Goal: Transaction & Acquisition: Download file/media

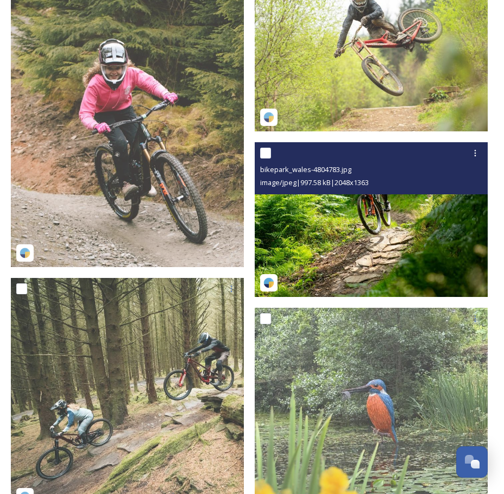
scroll to position [272, 0]
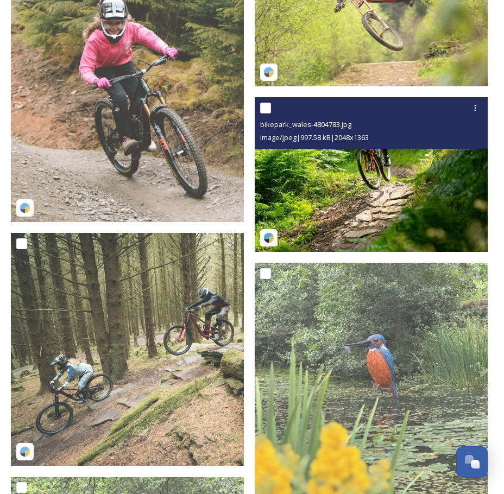
click at [406, 193] on img at bounding box center [371, 174] width 233 height 155
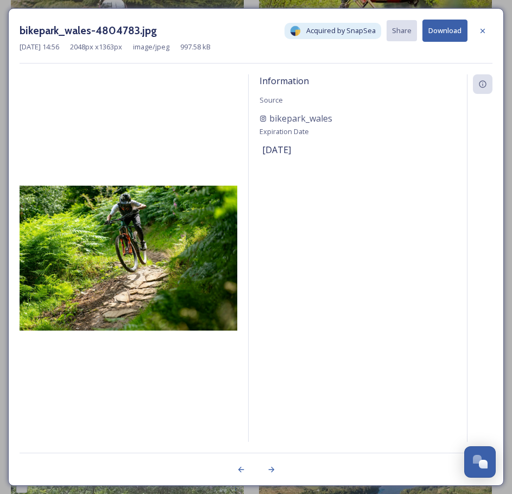
click at [481, 29] on icon at bounding box center [483, 31] width 9 height 9
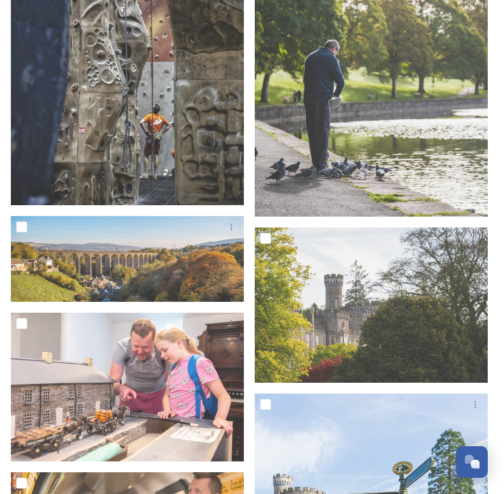
scroll to position [18679, 0]
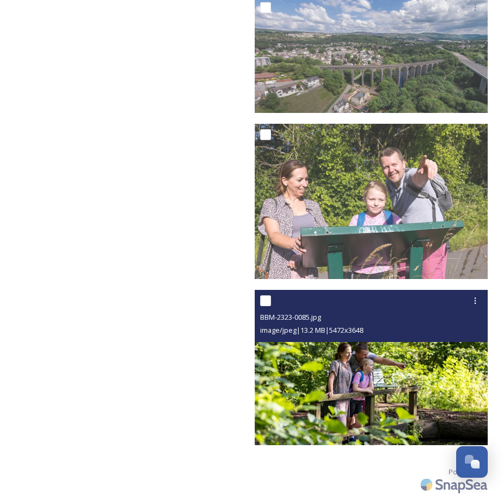
click at [466, 370] on img at bounding box center [371, 367] width 233 height 155
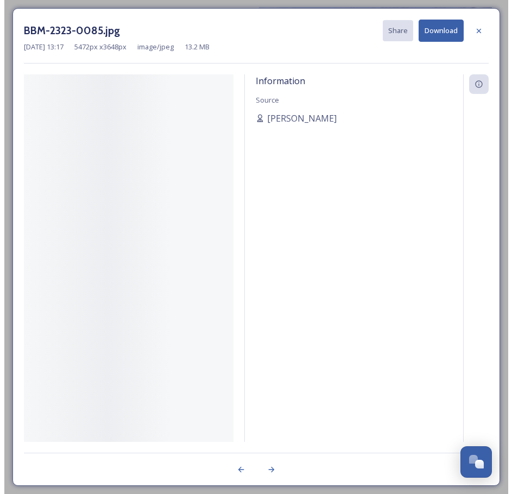
scroll to position [18512, 0]
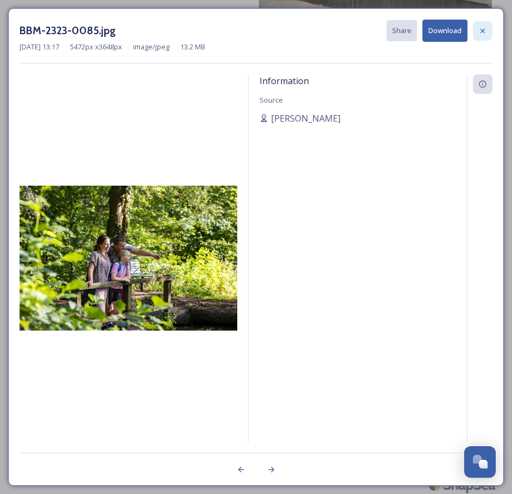
click at [483, 29] on icon at bounding box center [483, 31] width 9 height 9
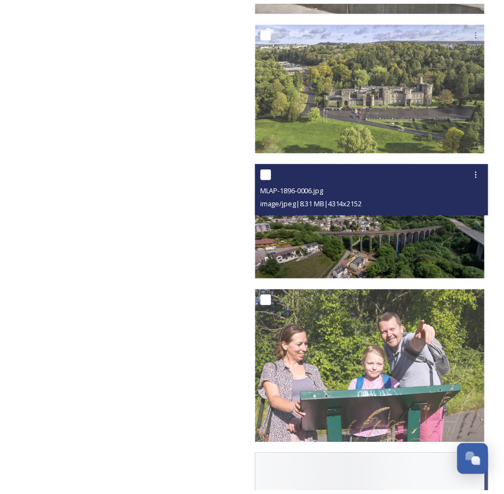
scroll to position [18679, 0]
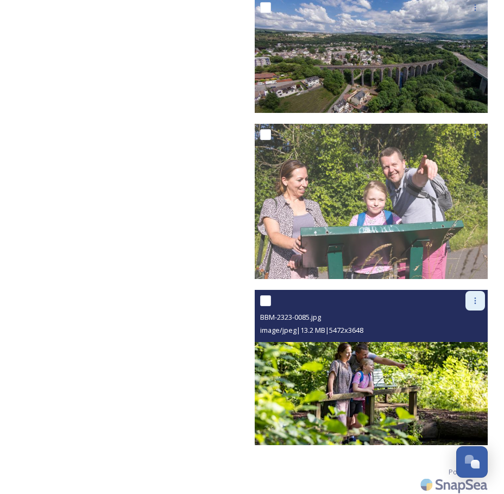
click at [475, 297] on icon at bounding box center [475, 301] width 9 height 9
click at [461, 319] on span "View File" at bounding box center [460, 324] width 28 height 10
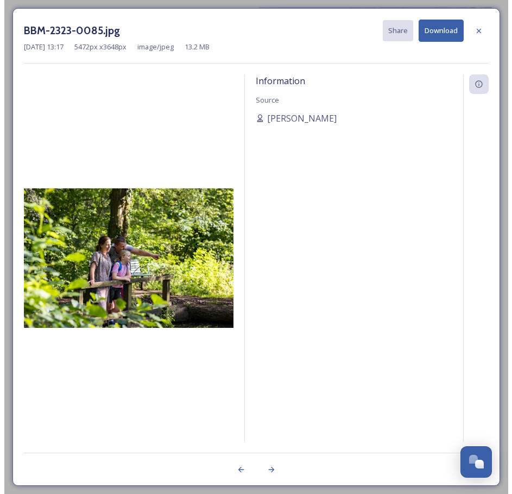
scroll to position [18512, 0]
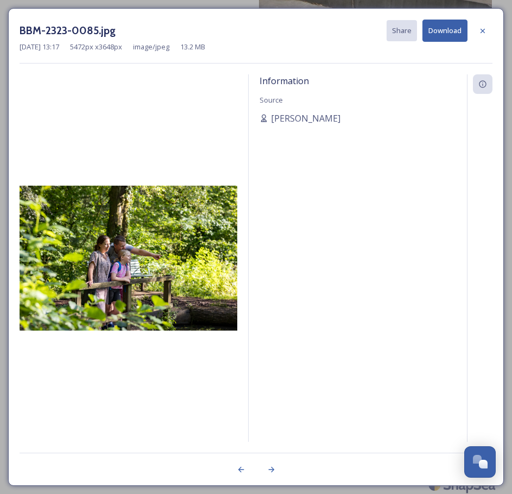
click at [481, 31] on icon at bounding box center [483, 31] width 9 height 9
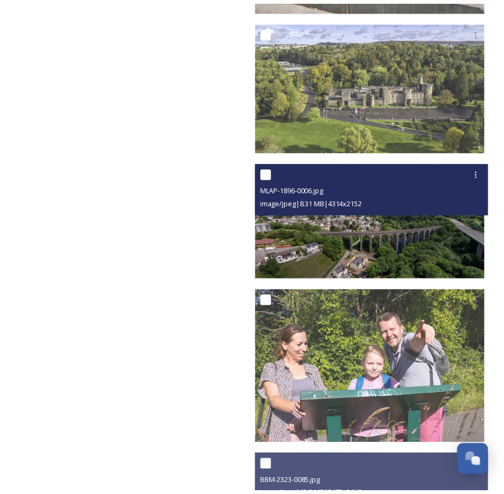
scroll to position [18679, 0]
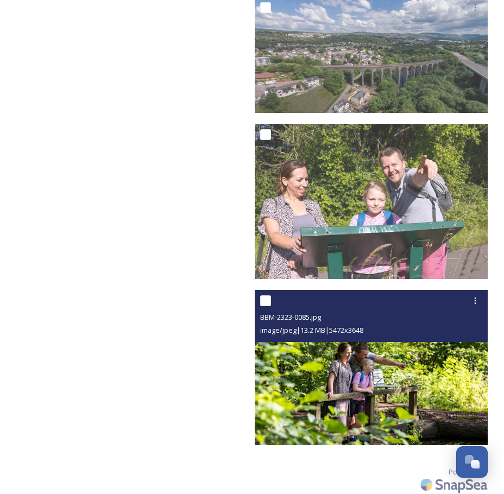
click at [393, 365] on img at bounding box center [371, 367] width 233 height 155
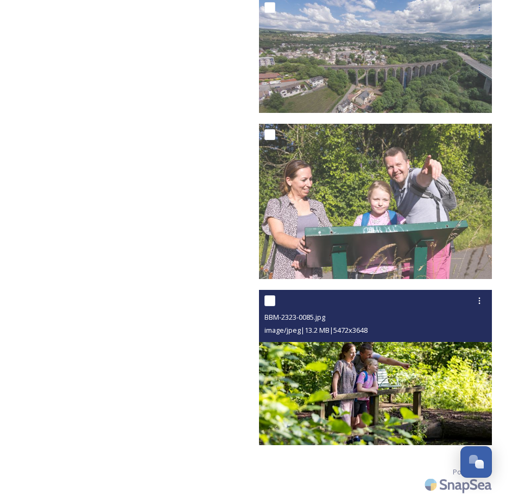
scroll to position [18512, 0]
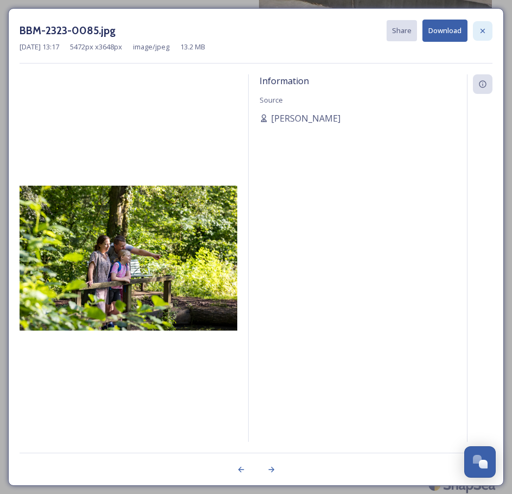
drag, startPoint x: 485, startPoint y: 29, endPoint x: 428, endPoint y: 129, distance: 115.1
click at [485, 29] on icon at bounding box center [483, 31] width 9 height 9
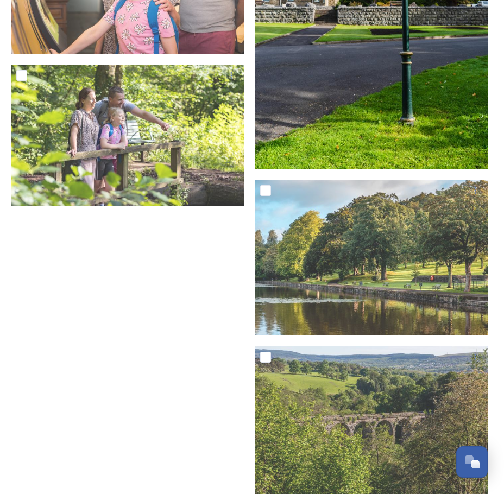
scroll to position [17483, 0]
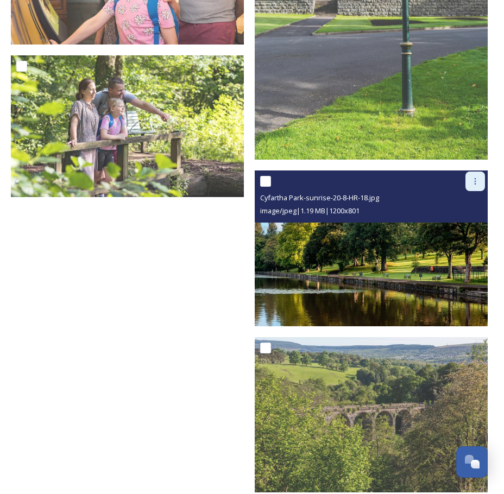
click at [479, 177] on icon at bounding box center [475, 181] width 9 height 9
click at [459, 221] on span "Download" at bounding box center [462, 226] width 33 height 10
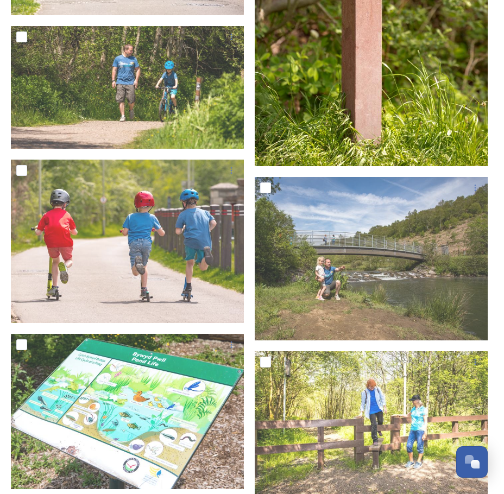
scroll to position [6411, 0]
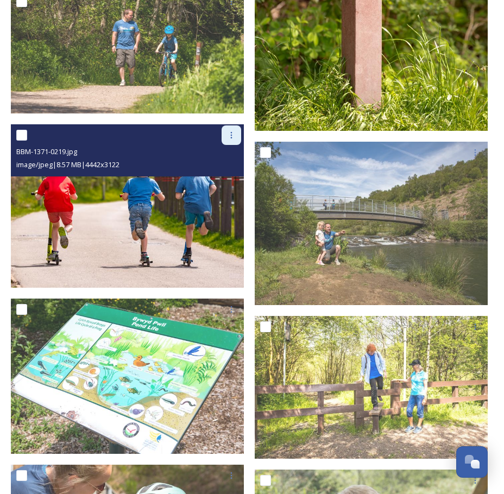
click at [233, 131] on icon at bounding box center [231, 135] width 9 height 9
click at [224, 175] on span "Download" at bounding box center [218, 180] width 33 height 10
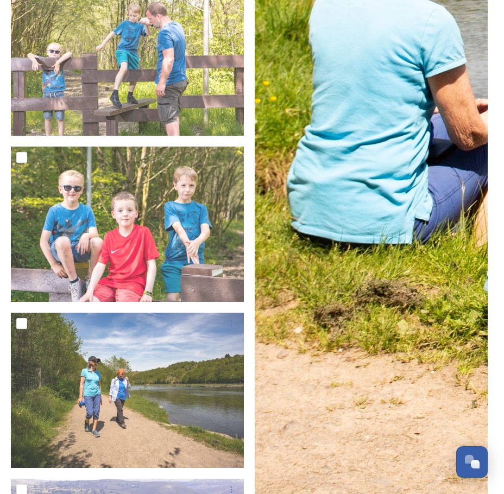
scroll to position [7878, 0]
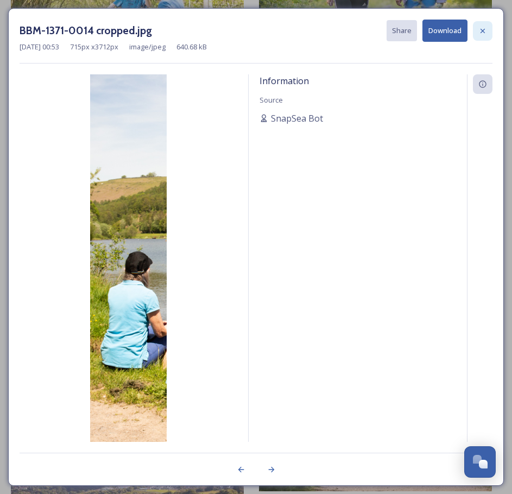
click at [485, 25] on div at bounding box center [483, 31] width 20 height 20
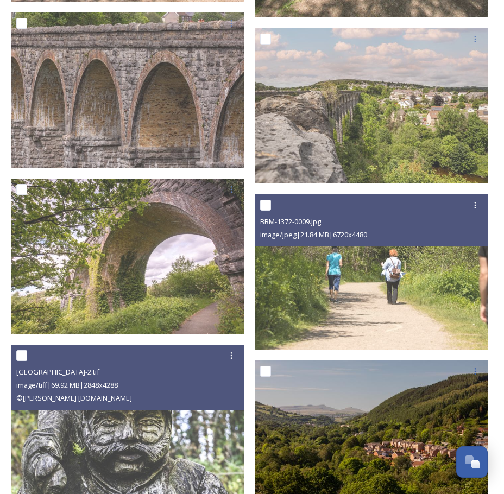
scroll to position [10214, 0]
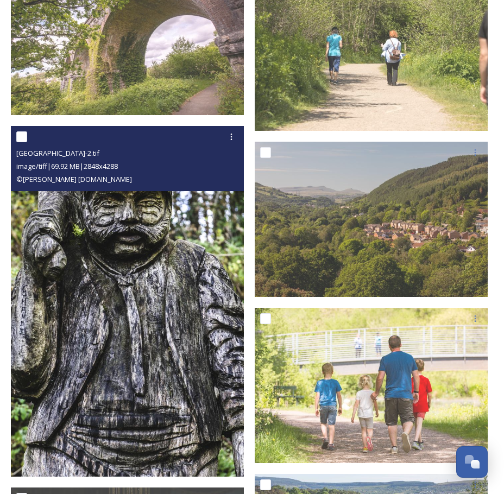
click at [211, 311] on img at bounding box center [127, 301] width 233 height 351
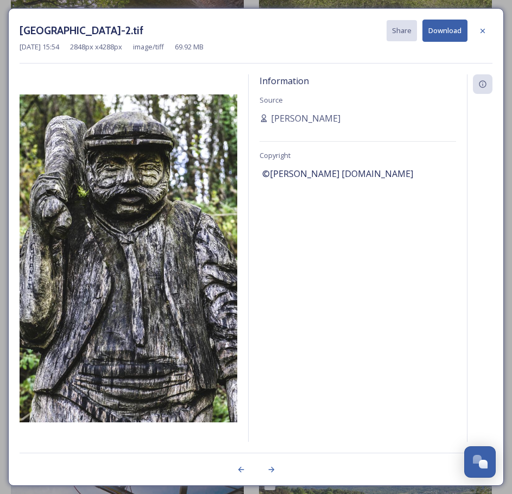
click at [355, 422] on div "Information Source [PERSON_NAME] Copyright ©[PERSON_NAME] [DOMAIN_NAME]" at bounding box center [358, 258] width 218 height 368
drag, startPoint x: 484, startPoint y: 32, endPoint x: 445, endPoint y: 111, distance: 87.7
click at [483, 31] on icon at bounding box center [483, 31] width 9 height 9
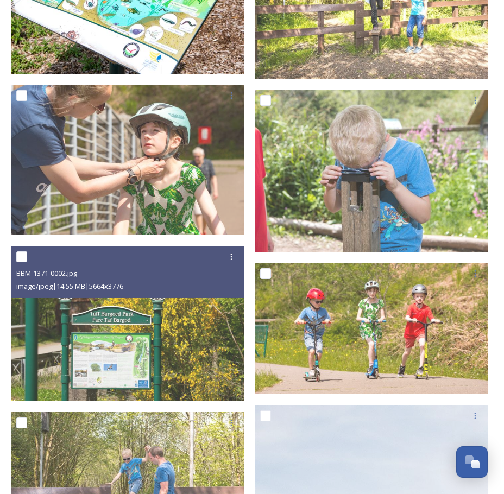
scroll to position [6465, 0]
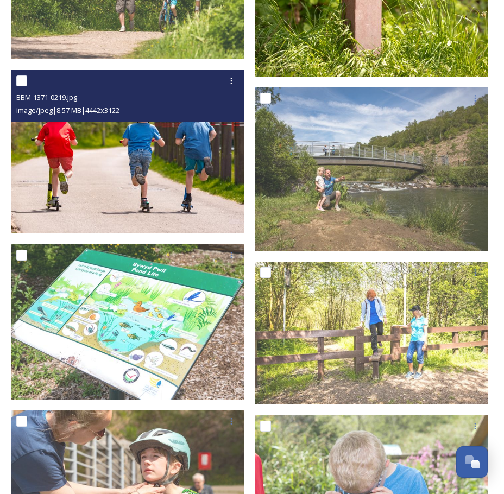
click at [111, 184] on img at bounding box center [127, 152] width 233 height 164
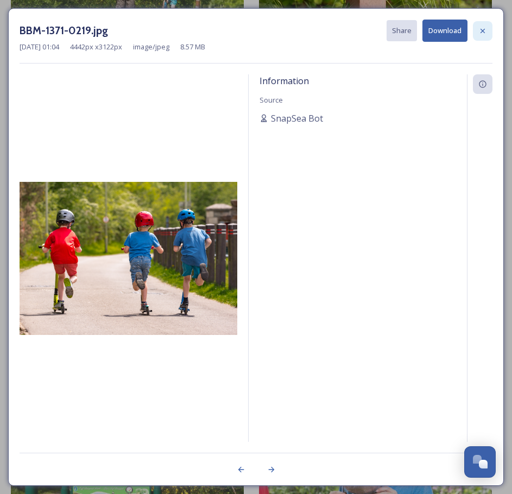
click at [484, 34] on icon at bounding box center [483, 31] width 9 height 9
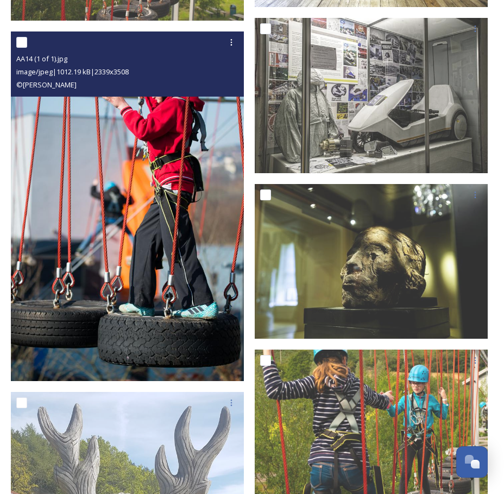
scroll to position [11300, 0]
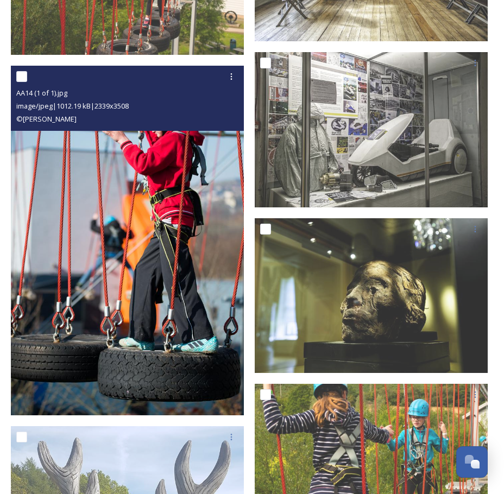
click at [136, 192] on img at bounding box center [127, 241] width 233 height 350
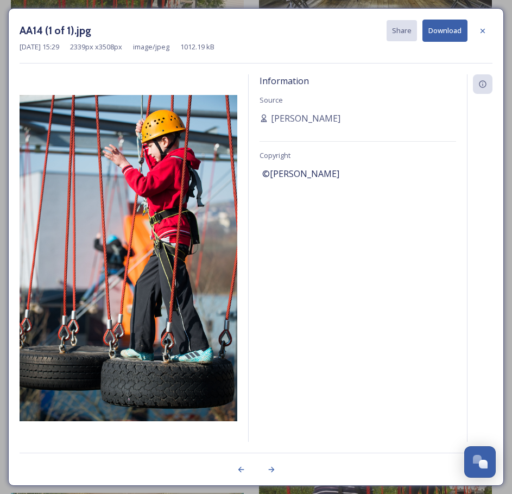
click at [449, 26] on button "Download" at bounding box center [445, 31] width 45 height 22
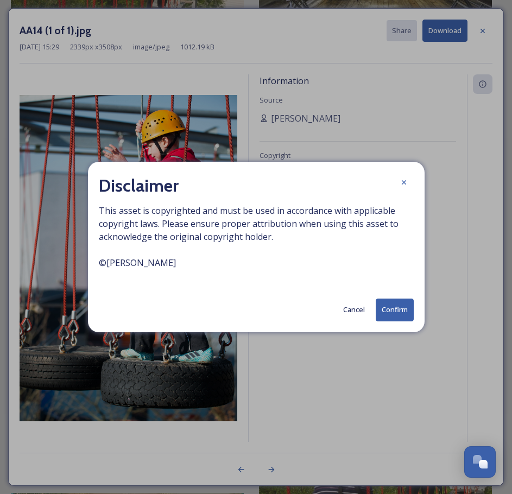
drag, startPoint x: 396, startPoint y: 310, endPoint x: 381, endPoint y: 328, distance: 23.9
click at [397, 309] on button "Confirm" at bounding box center [395, 310] width 38 height 22
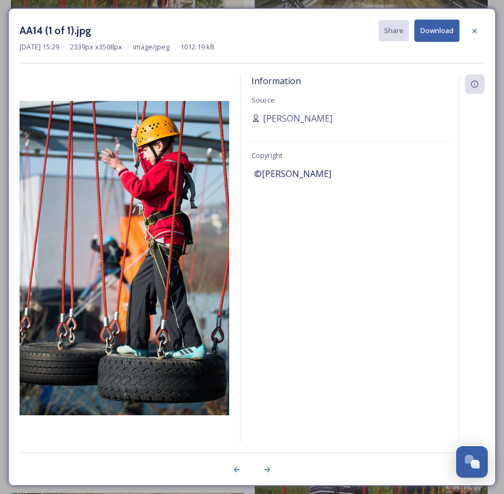
click at [436, 28] on button "Download" at bounding box center [437, 31] width 45 height 22
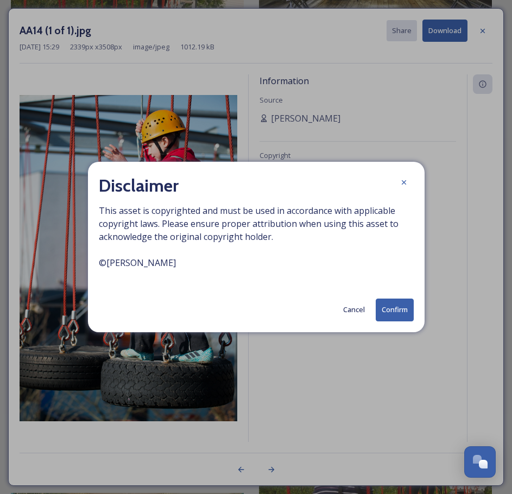
click at [391, 309] on button "Confirm" at bounding box center [395, 310] width 38 height 22
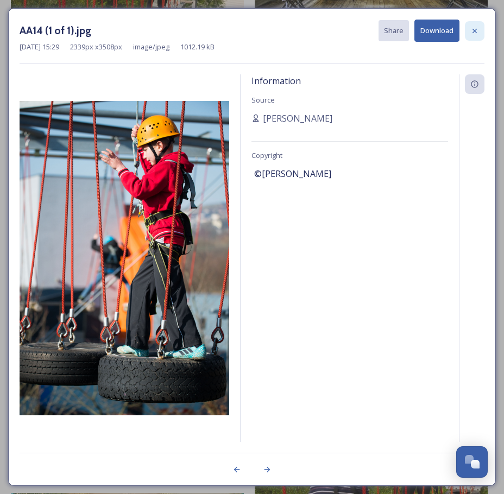
click at [474, 29] on icon at bounding box center [474, 31] width 9 height 9
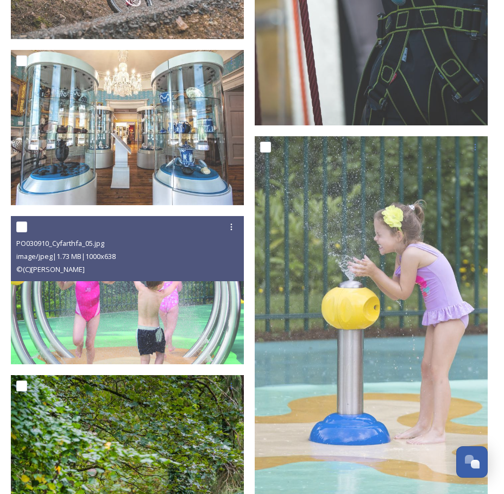
scroll to position [12616, 0]
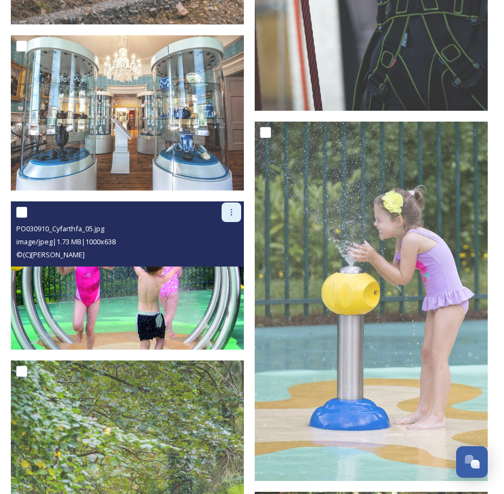
click at [231, 208] on icon at bounding box center [231, 212] width 9 height 9
click at [223, 252] on span "Download" at bounding box center [218, 257] width 33 height 10
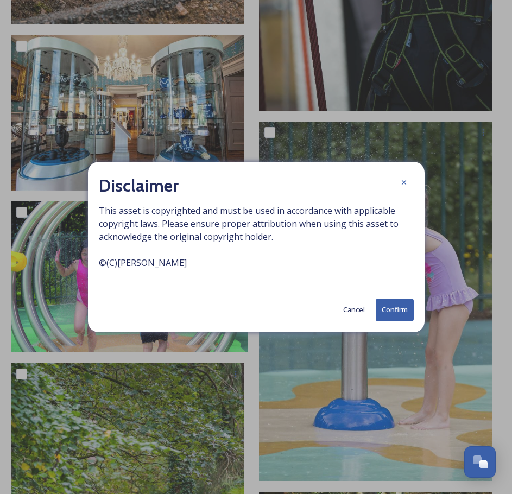
click at [399, 309] on button "Confirm" at bounding box center [395, 310] width 38 height 22
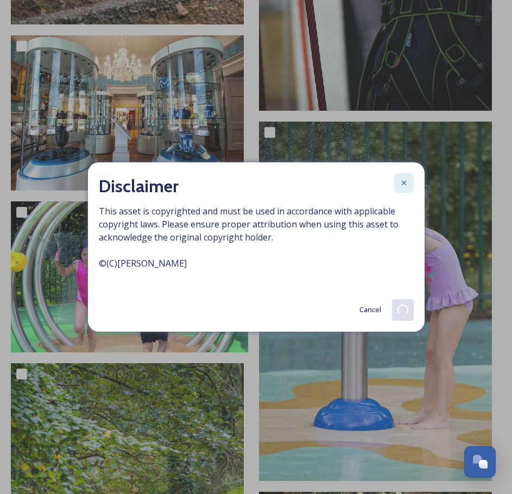
click at [404, 184] on icon at bounding box center [403, 183] width 4 height 4
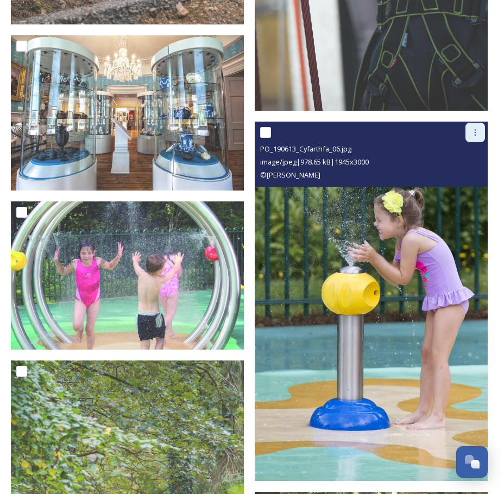
click at [480, 123] on div at bounding box center [476, 133] width 20 height 20
click at [460, 172] on span "Download" at bounding box center [462, 177] width 33 height 10
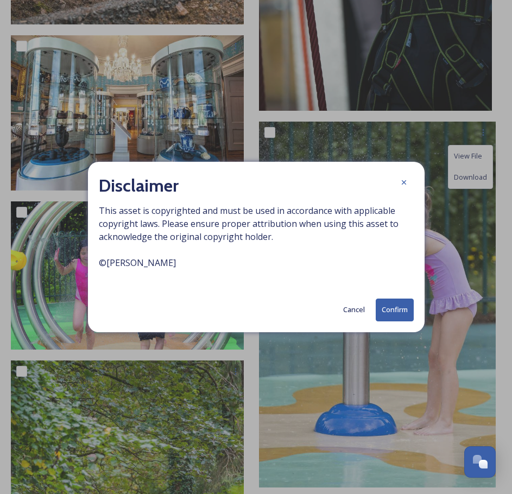
click at [392, 311] on button "Confirm" at bounding box center [395, 310] width 38 height 22
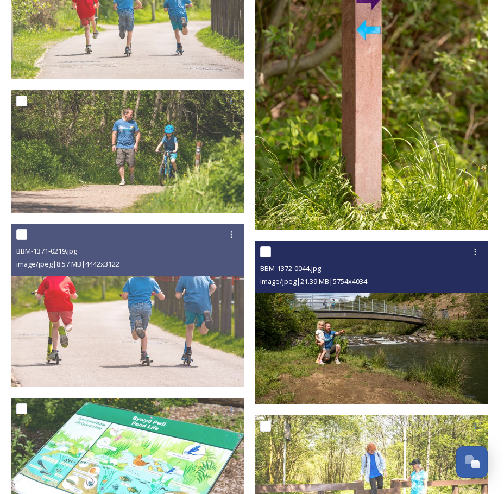
scroll to position [6314, 0]
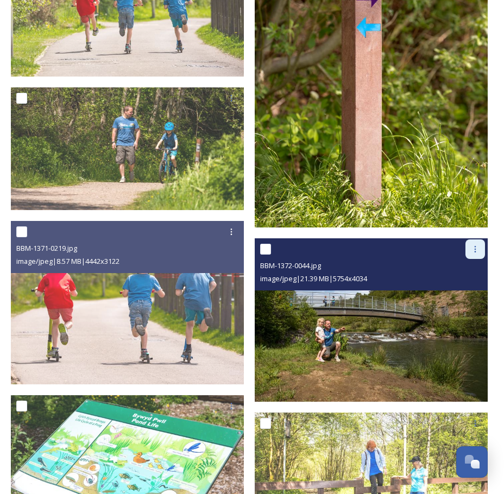
click at [477, 245] on icon at bounding box center [475, 249] width 9 height 9
click at [462, 290] on span "Download" at bounding box center [462, 295] width 33 height 10
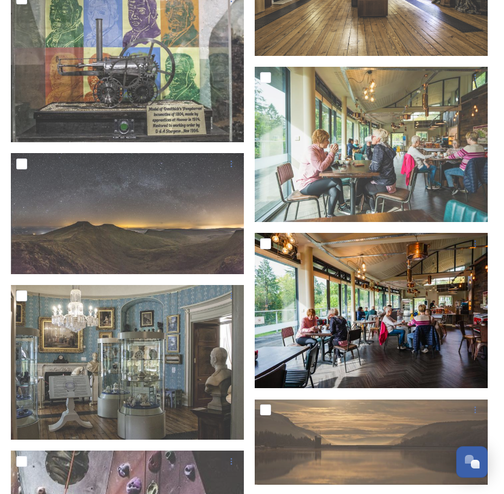
scroll to position [3869, 0]
